Goal: Task Accomplishment & Management: Manage account settings

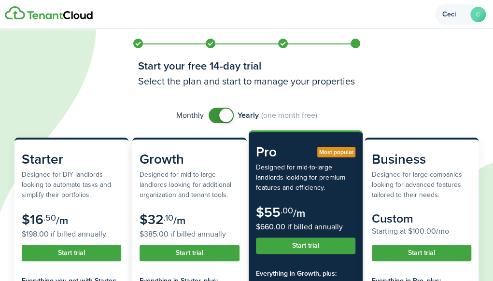
click at [462, 14] on span "Ceci" at bounding box center [455, 14] width 24 height 7
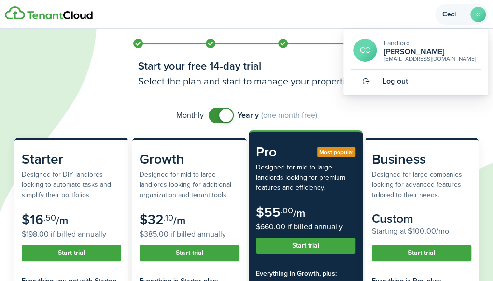
click at [463, 16] on span "Ceci" at bounding box center [455, 14] width 24 height 7
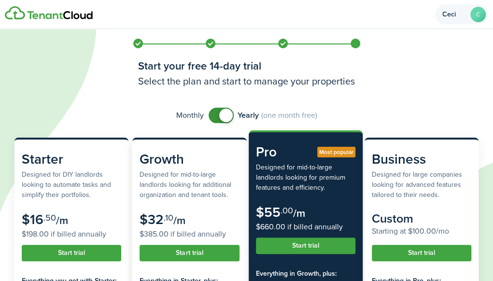
click at [477, 16] on avatar-text "C" at bounding box center [478, 14] width 15 height 15
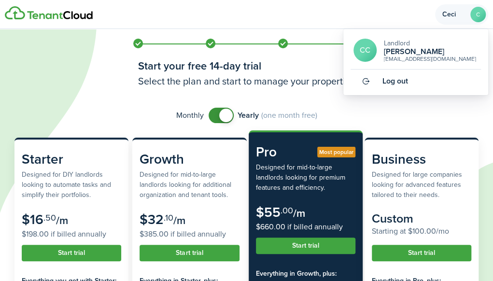
click at [363, 52] on avatar-text "CC" at bounding box center [365, 50] width 23 height 23
drag, startPoint x: 363, startPoint y: 52, endPoint x: 441, endPoint y: 69, distance: 80.2
click at [441, 69] on div "CC Landlord [PERSON_NAME] [EMAIL_ADDRESS][DOMAIN_NAME]" at bounding box center [416, 54] width 130 height 31
click at [353, 65] on div "CC Landlord [PERSON_NAME] [EMAIL_ADDRESS][DOMAIN_NAME]" at bounding box center [416, 54] width 130 height 31
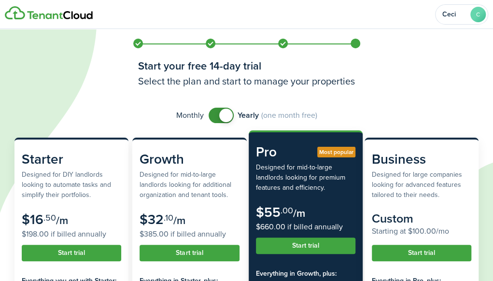
click at [370, 111] on div "Monthly Yearly (one month free)" at bounding box center [246, 115] width 464 height 15
click at [448, 16] on span "Ceci" at bounding box center [455, 14] width 24 height 7
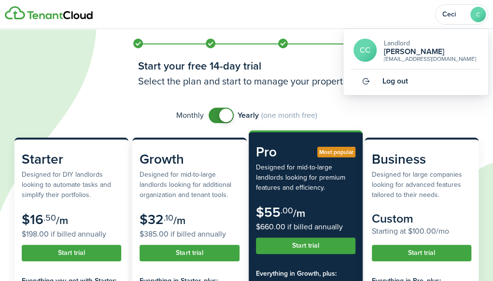
click at [409, 104] on icon at bounding box center [250, 140] width 500 height 281
